Goal: Transaction & Acquisition: Register for event/course

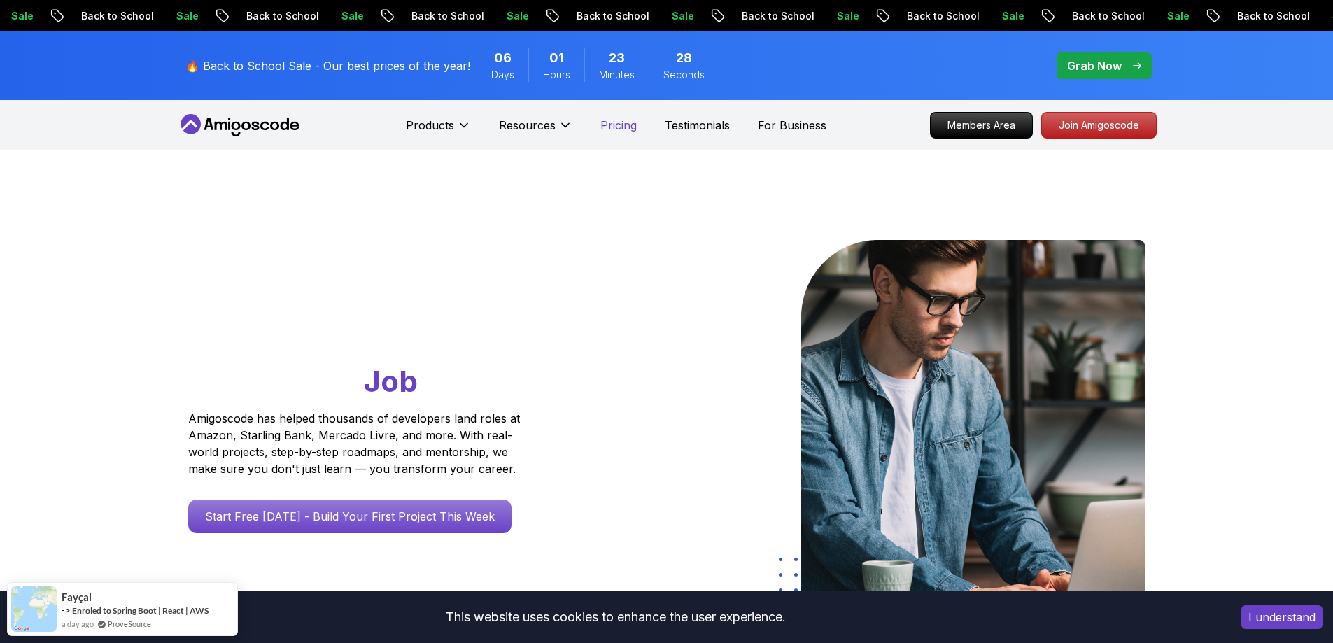
click at [600, 127] on p "Pricing" at bounding box center [618, 125] width 36 height 17
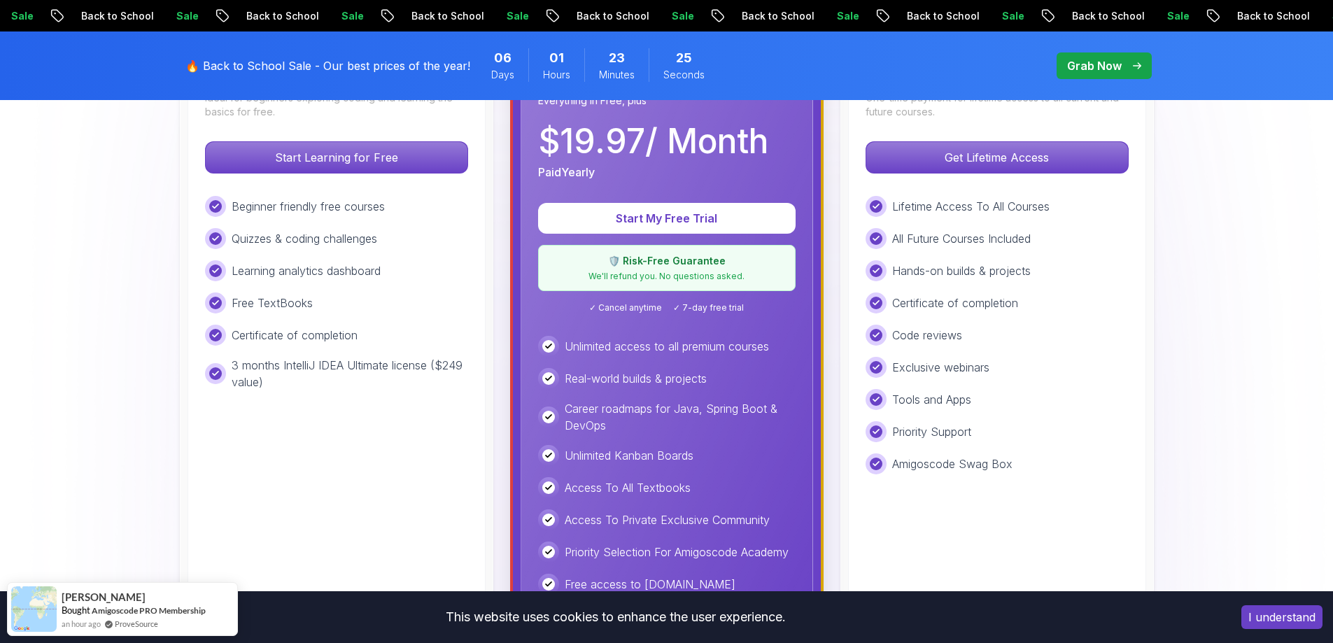
scroll to position [350, 0]
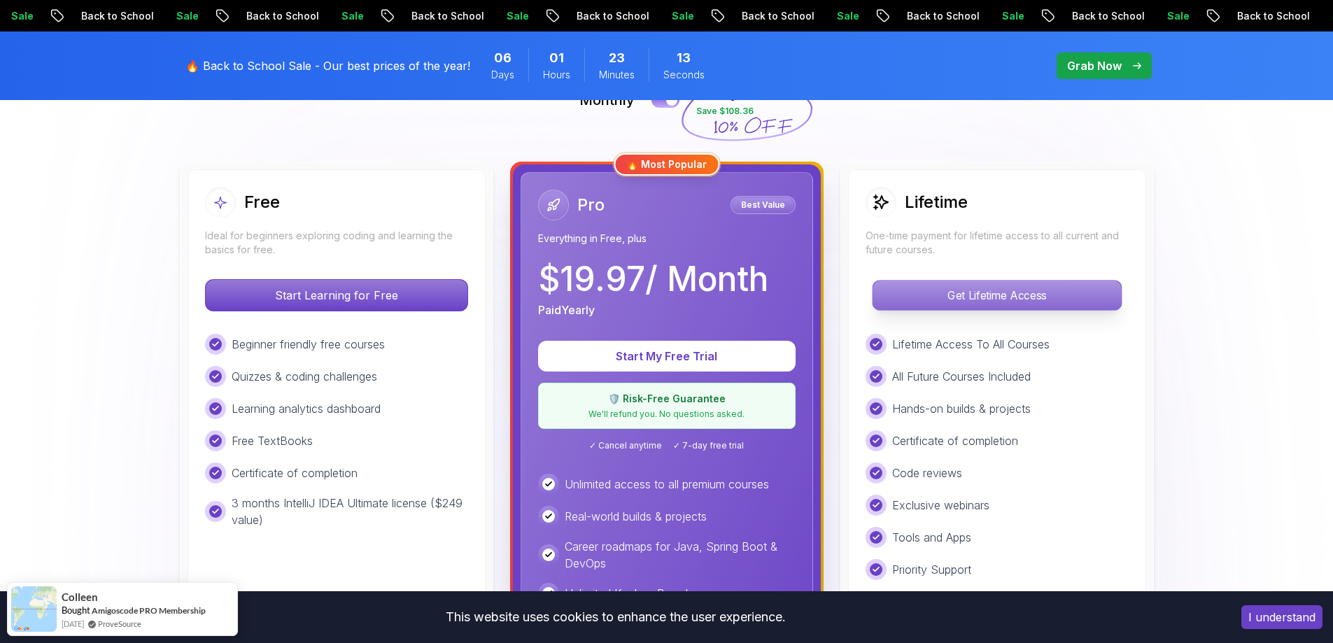
click at [1001, 301] on p "Get Lifetime Access" at bounding box center [996, 295] width 248 height 29
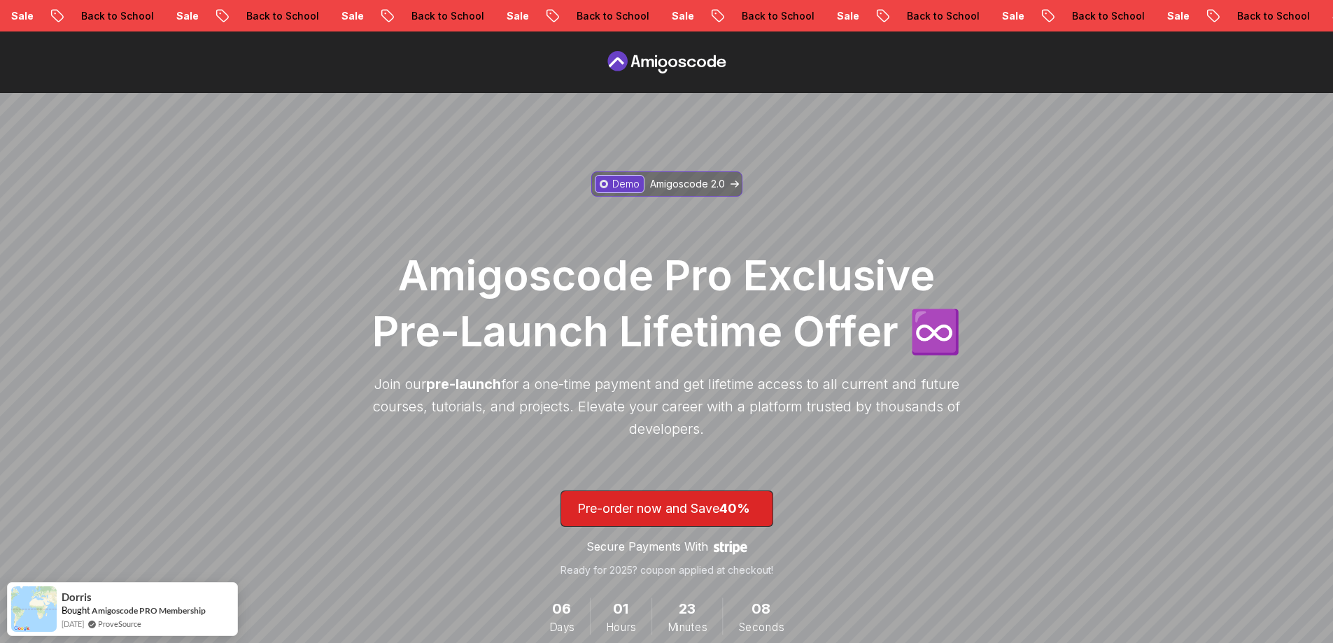
click at [663, 178] on p "Amigoscode 2.0" at bounding box center [687, 184] width 75 height 14
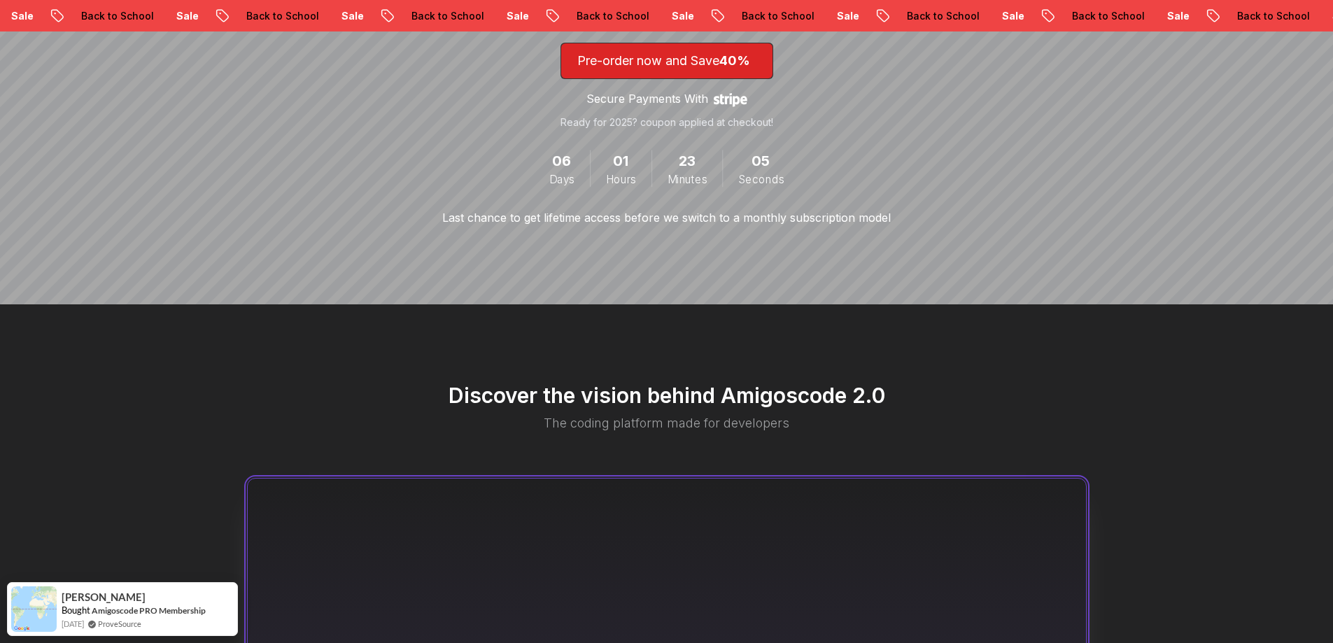
scroll to position [332, 0]
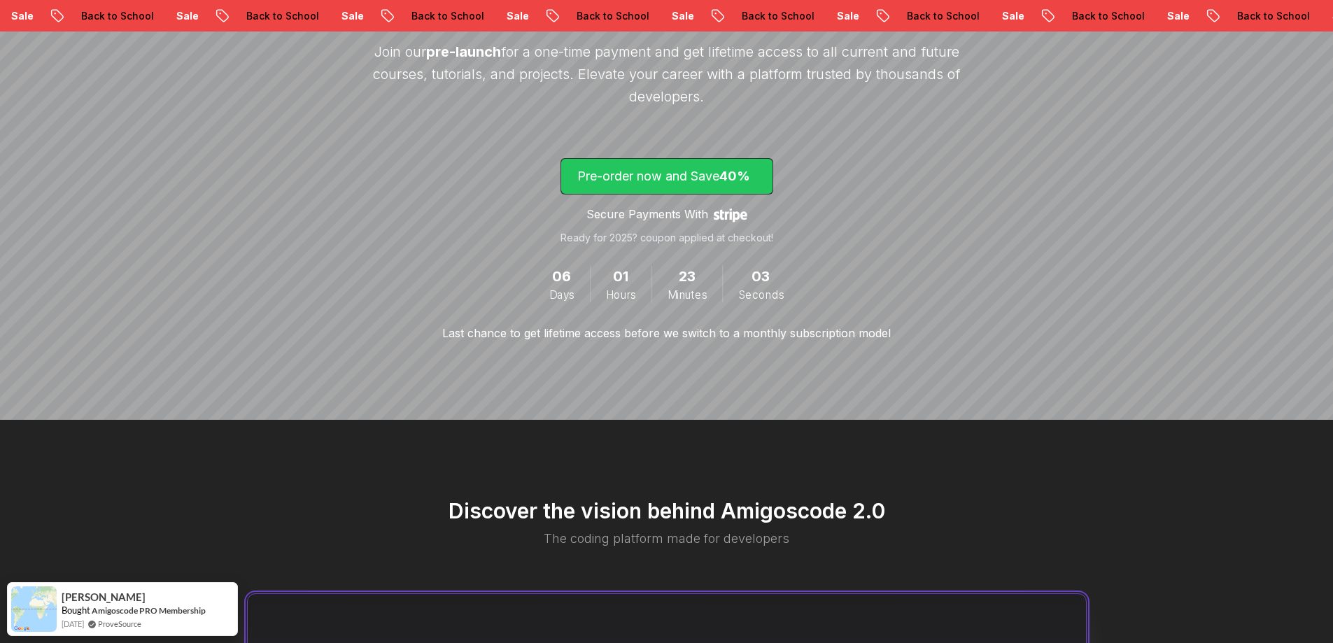
click at [698, 173] on p "Pre-order now and Save 40%" at bounding box center [666, 177] width 179 height 20
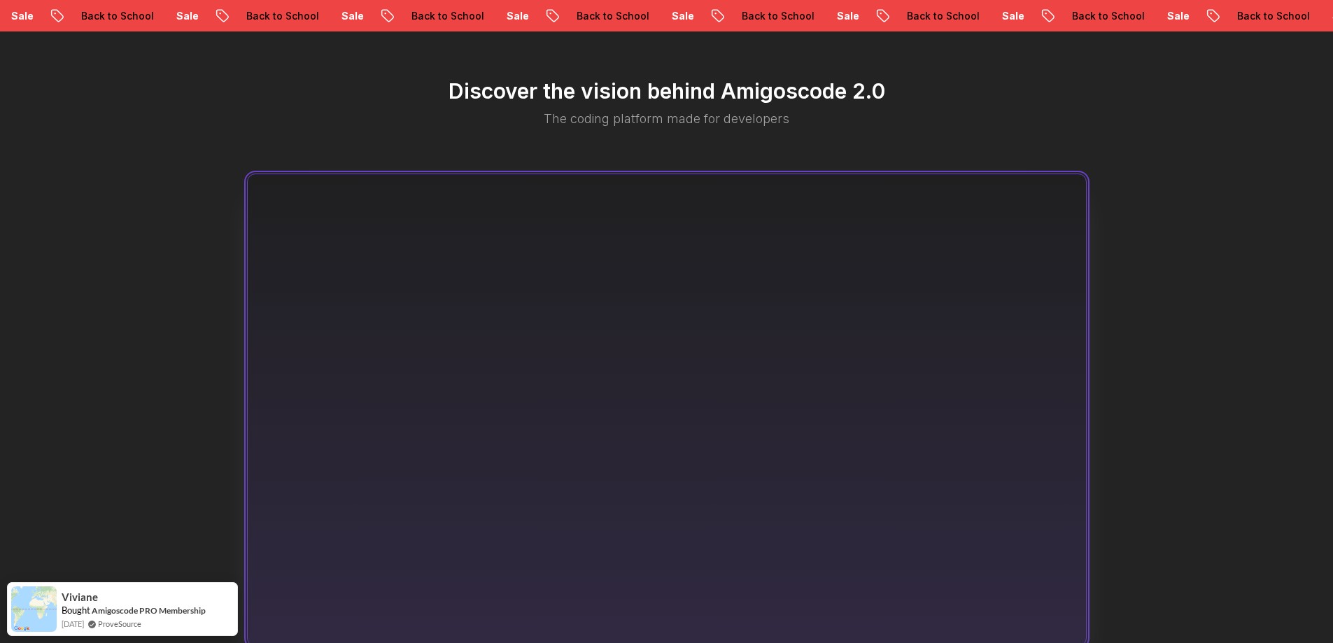
scroll to position [962, 0]
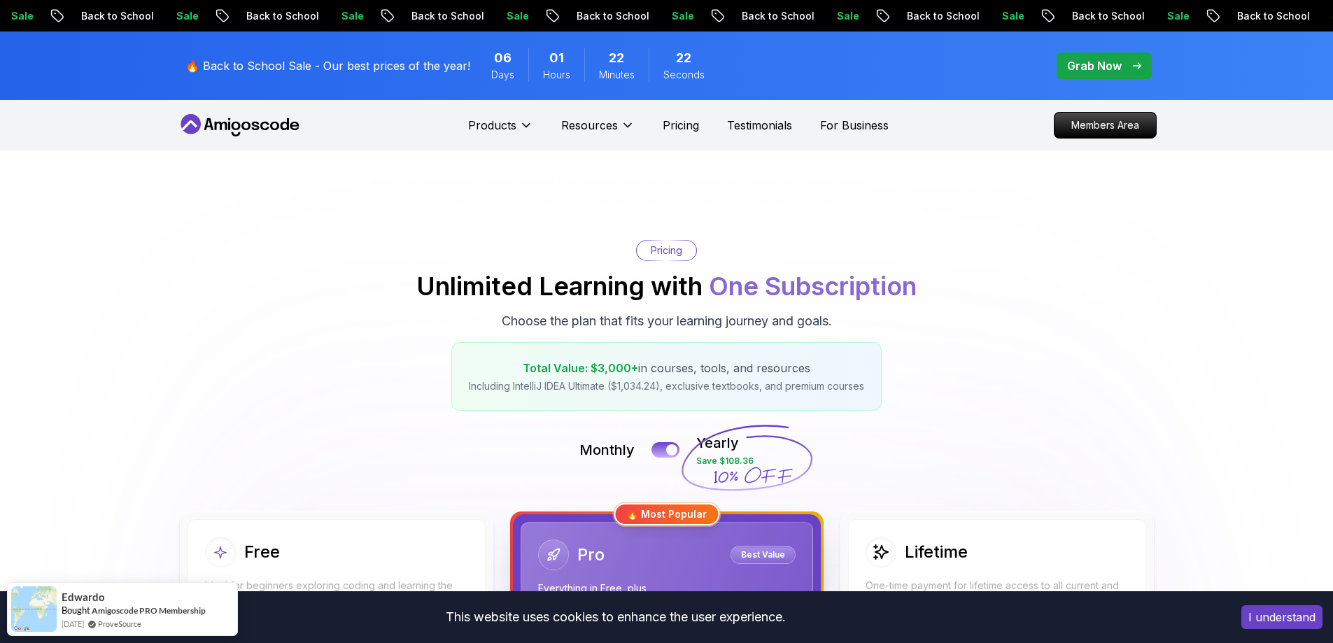
click at [1102, 60] on p "Grab Now" at bounding box center [1094, 65] width 55 height 17
click at [670, 447] on div at bounding box center [672, 450] width 12 height 12
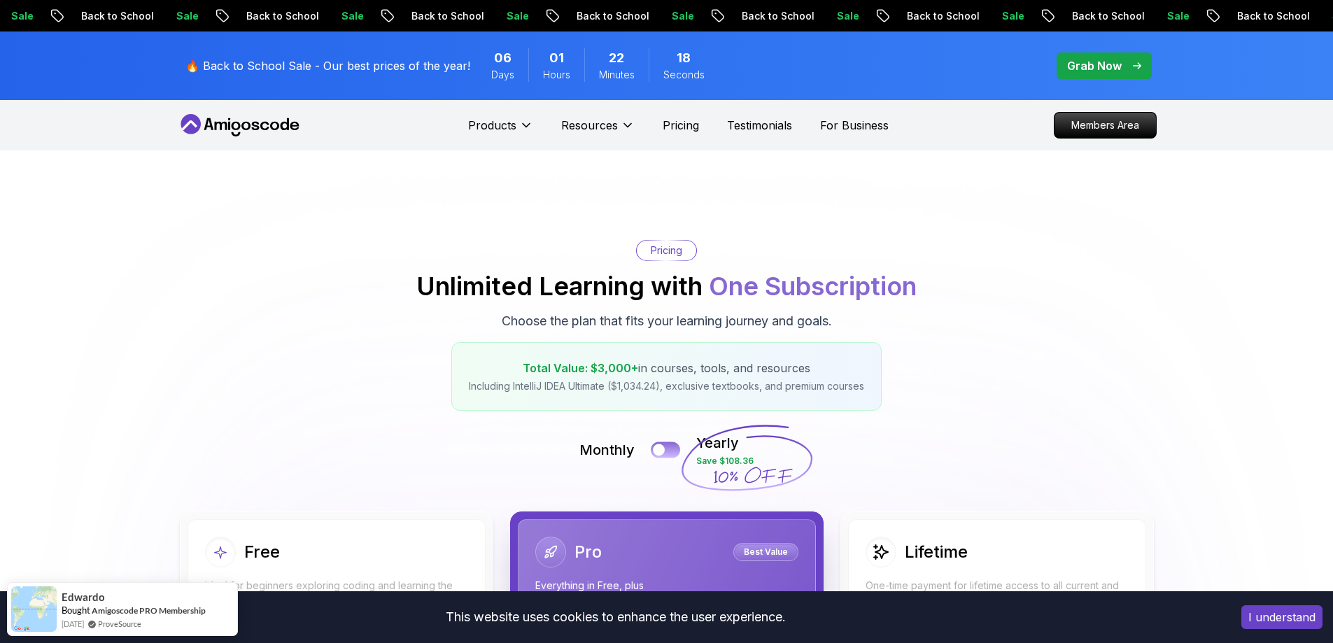
click at [670, 447] on button at bounding box center [665, 449] width 29 height 16
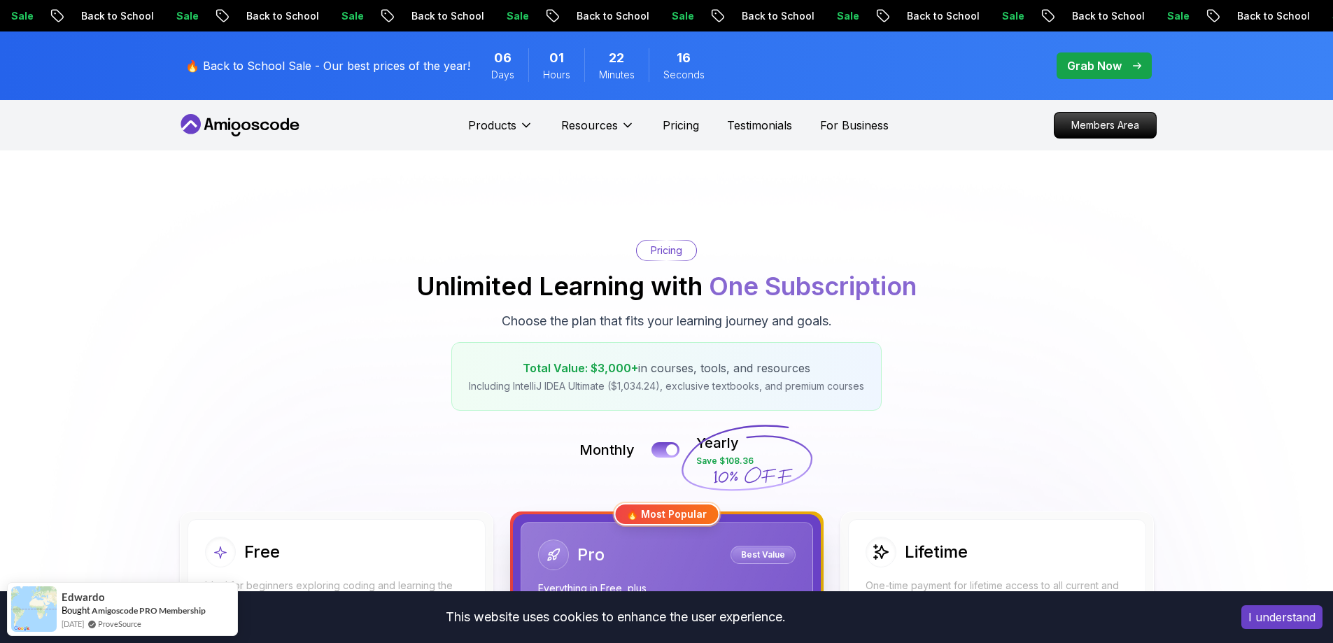
click at [1107, 71] on p "Grab Now" at bounding box center [1094, 65] width 55 height 17
click at [1092, 69] on p "Grab Now" at bounding box center [1094, 65] width 55 height 17
click at [1091, 69] on p "Grab Now" at bounding box center [1094, 65] width 55 height 17
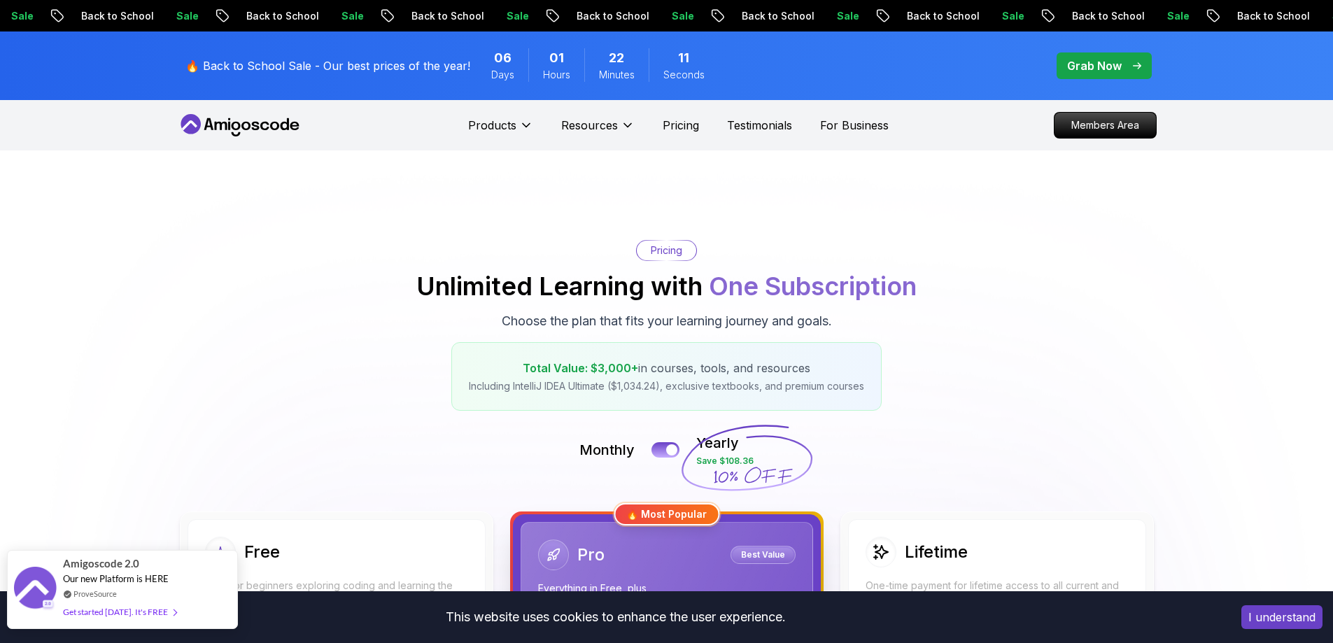
click at [150, 597] on div "ProveSource" at bounding box center [119, 594] width 113 height 12
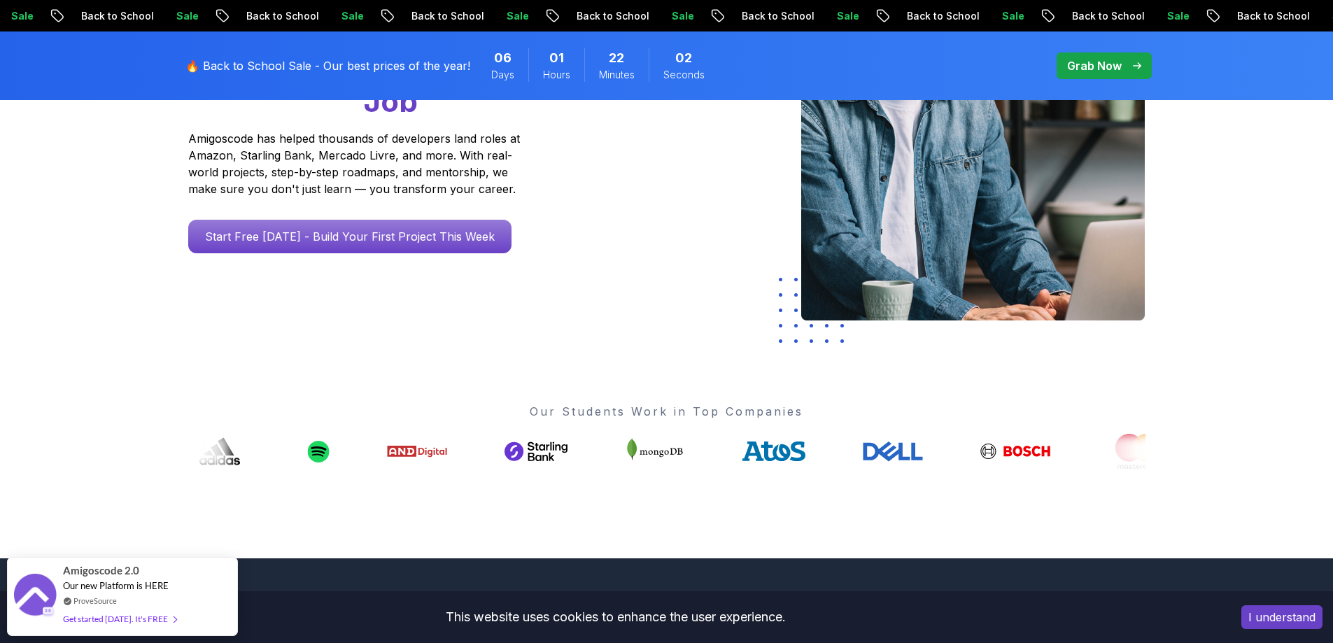
scroll to position [560, 0]
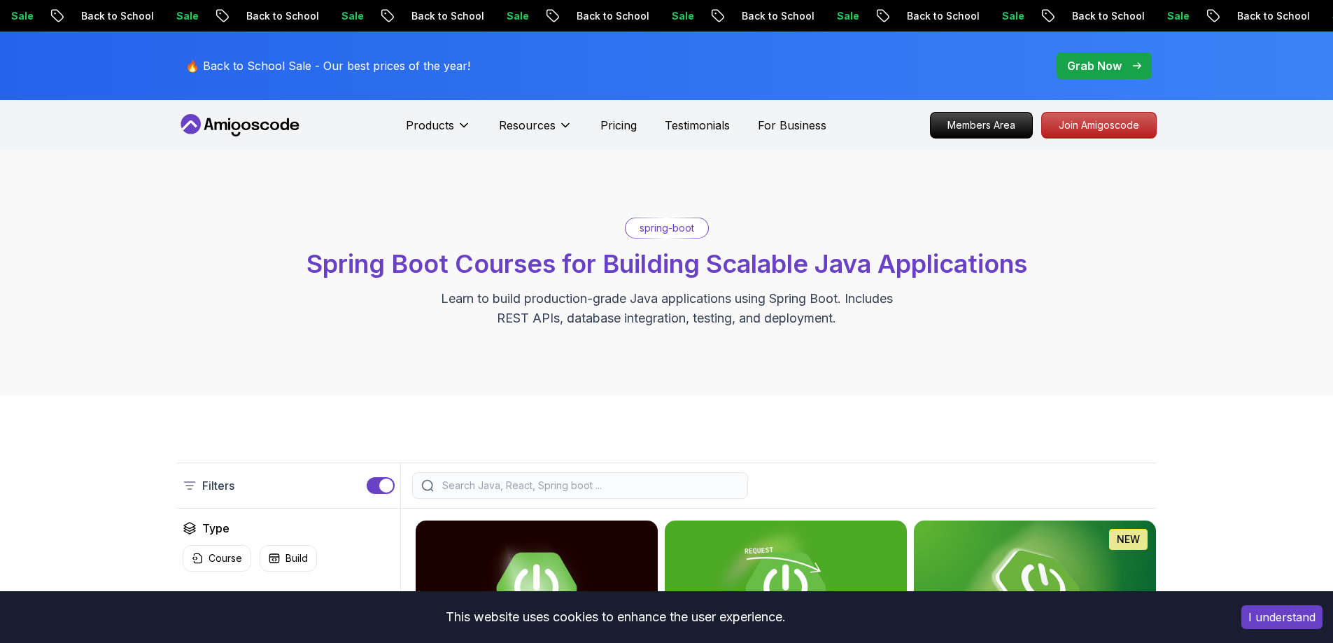
scroll to position [280, 0]
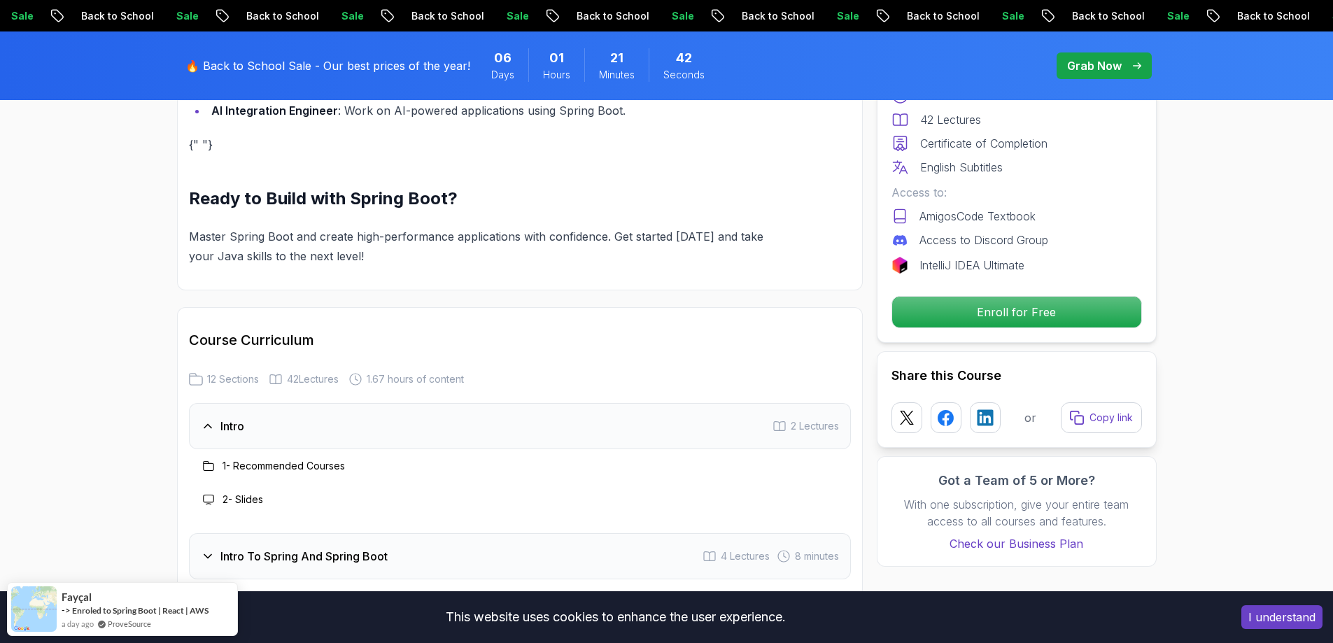
scroll to position [1609, 0]
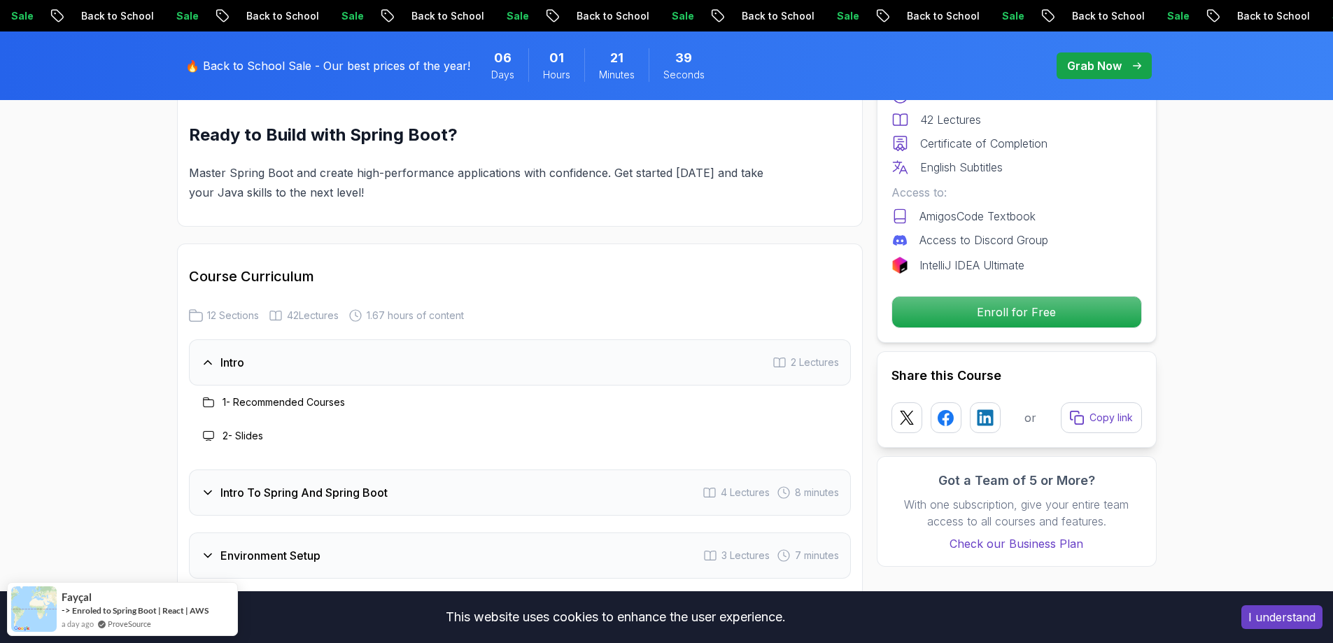
click at [1025, 292] on div "Free Course Includes: 1.67 Hours 42 Lectures Certificate of Completion English …" at bounding box center [1017, 174] width 280 height 337
click at [1024, 309] on p "Enroll for Free" at bounding box center [1016, 311] width 236 height 29
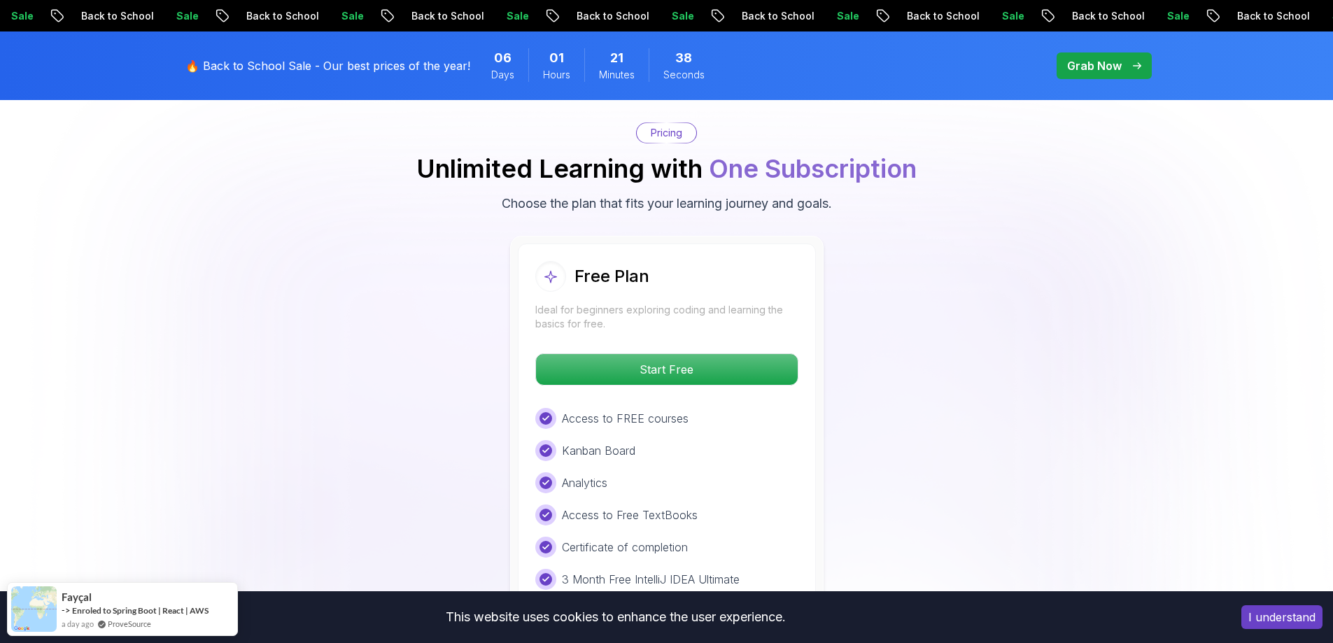
scroll to position [2847, 0]
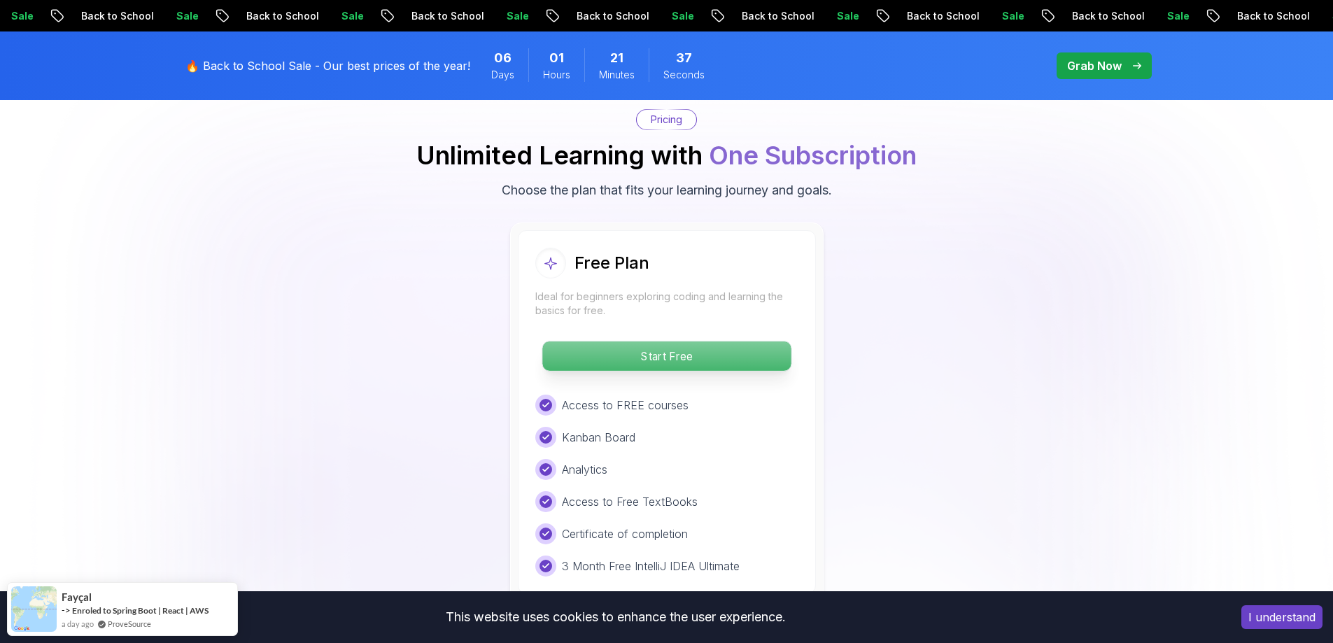
click at [646, 341] on p "Start Free" at bounding box center [666, 355] width 248 height 29
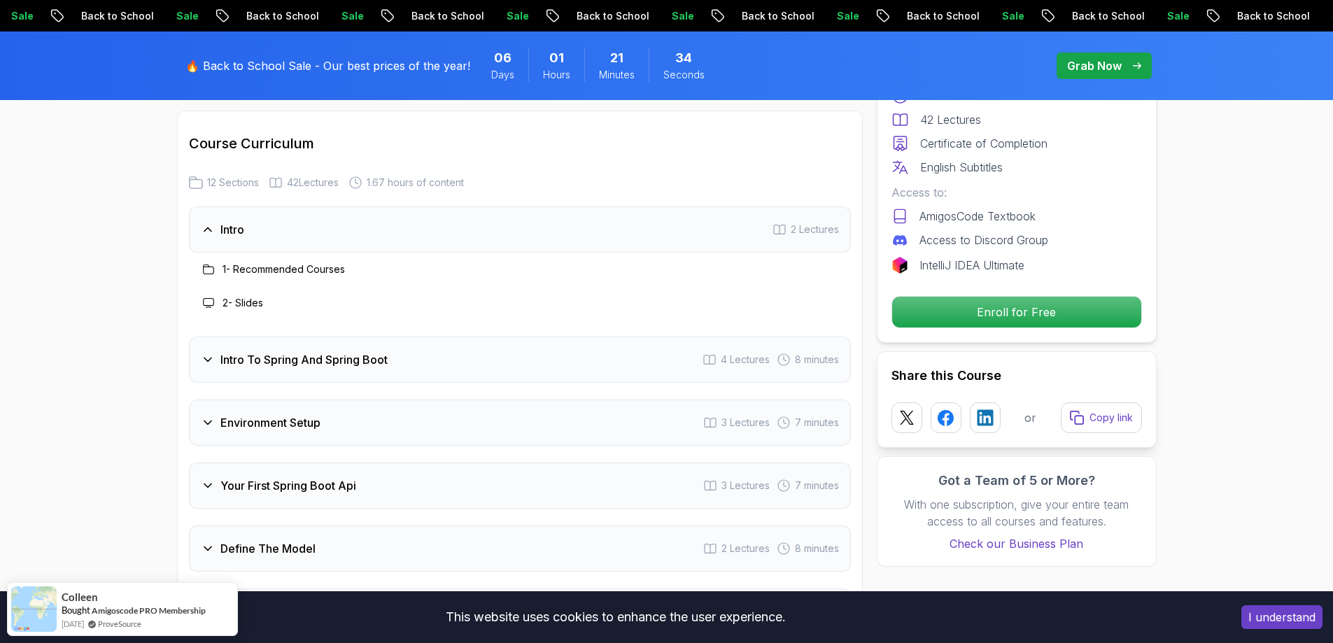
scroll to position [1960, 0]
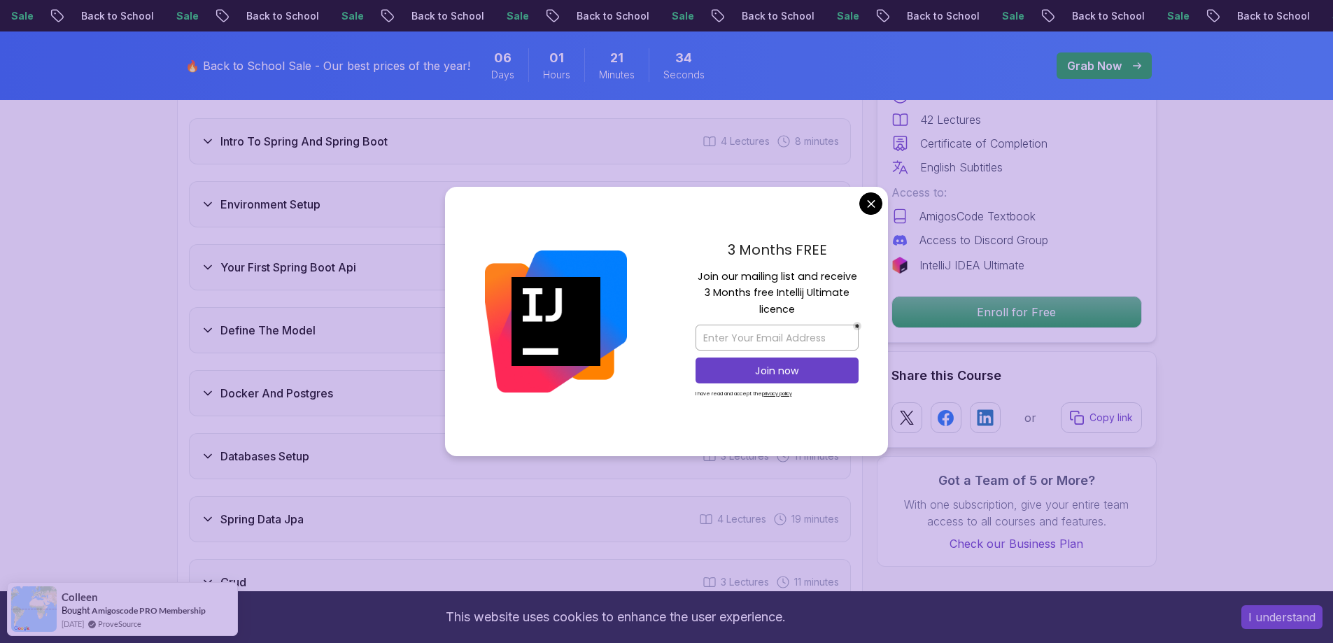
drag, startPoint x: 294, startPoint y: 374, endPoint x: 625, endPoint y: 320, distance: 336.0
click at [316, 385] on h3 "Docker And Postgres" at bounding box center [276, 393] width 113 height 17
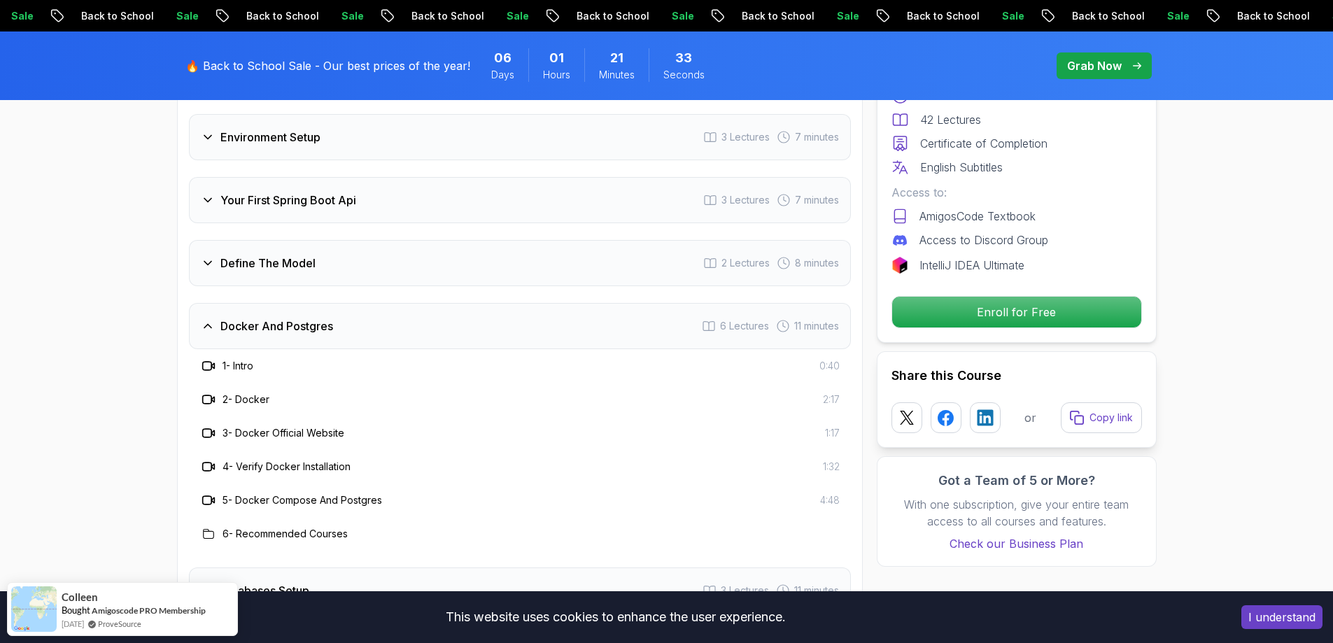
click at [294, 582] on h3 "Databases Setup" at bounding box center [264, 590] width 89 height 17
